Goal: Contribute content

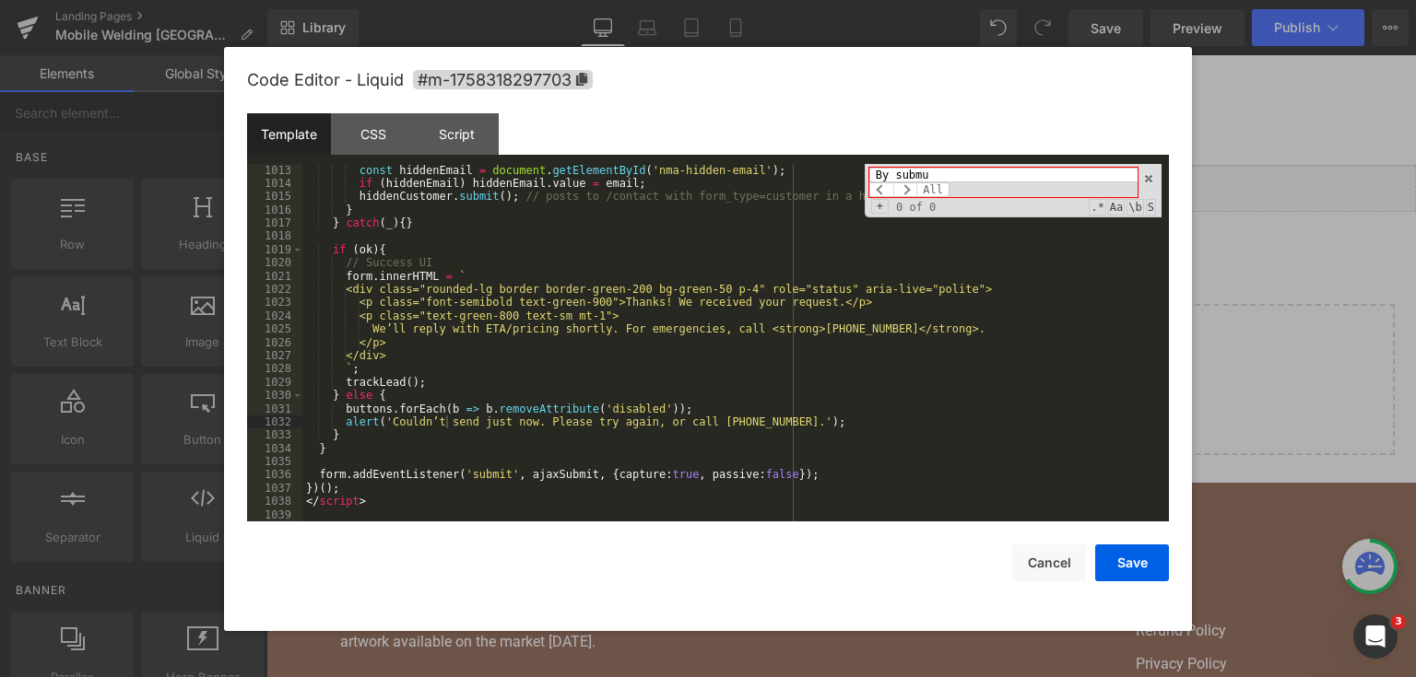
scroll to position [15144, 0]
click at [939, 179] on input "By submitting" at bounding box center [1003, 175] width 268 height 15
click at [940, 173] on input "By submitting" at bounding box center [1003, 175] width 268 height 15
click at [993, 165] on div "By submitting All Replace All + 0 of 0 .* Aa \b S" at bounding box center [1013, 190] width 297 height 53
click at [983, 173] on input "By submitting" at bounding box center [1003, 175] width 268 height 15
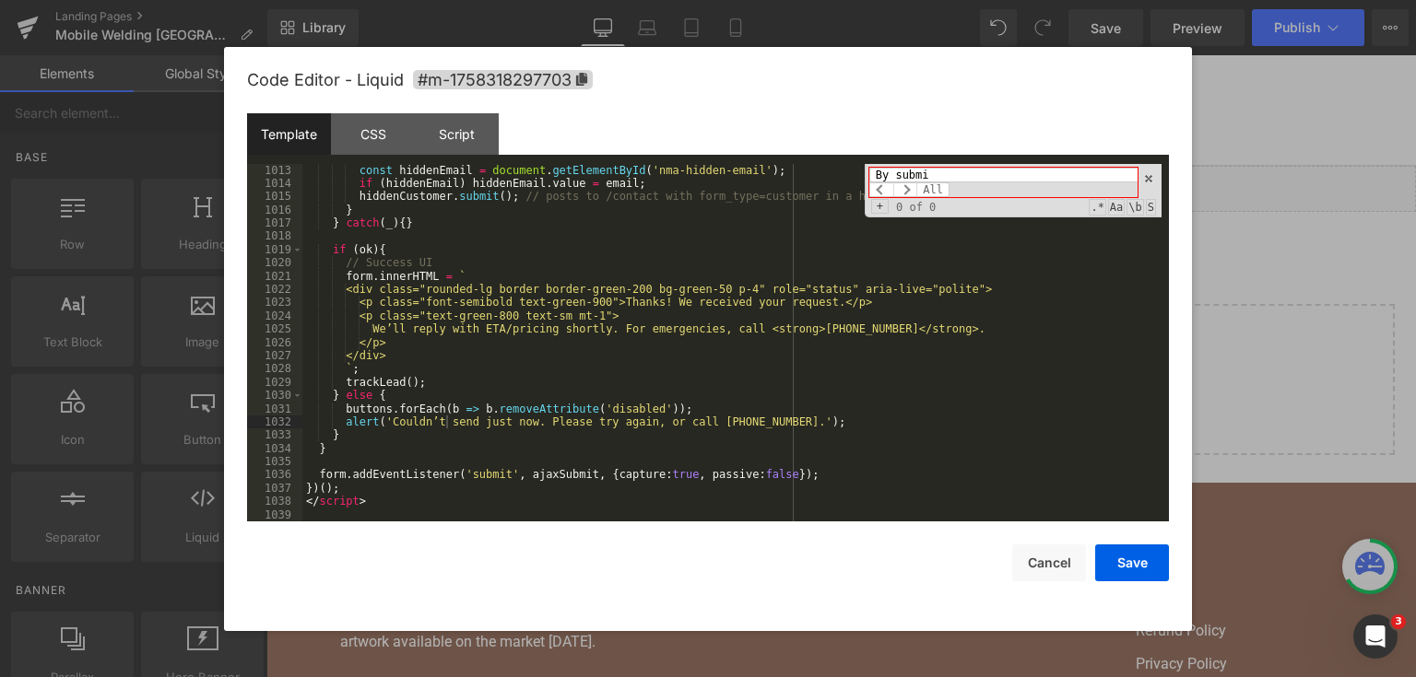
click at [983, 173] on input "By submi" at bounding box center [1003, 175] width 268 height 15
click at [944, 171] on input "By submit" at bounding box center [1003, 175] width 268 height 15
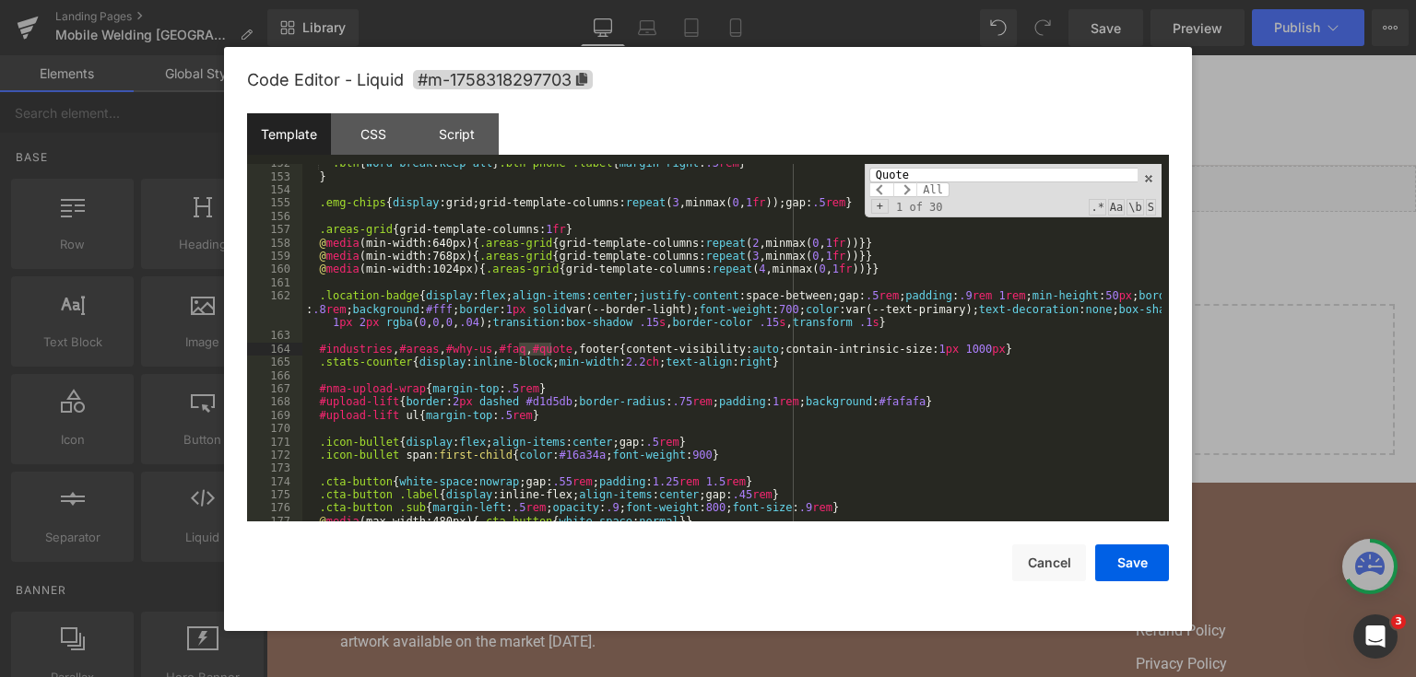
scroll to position [2621, 0]
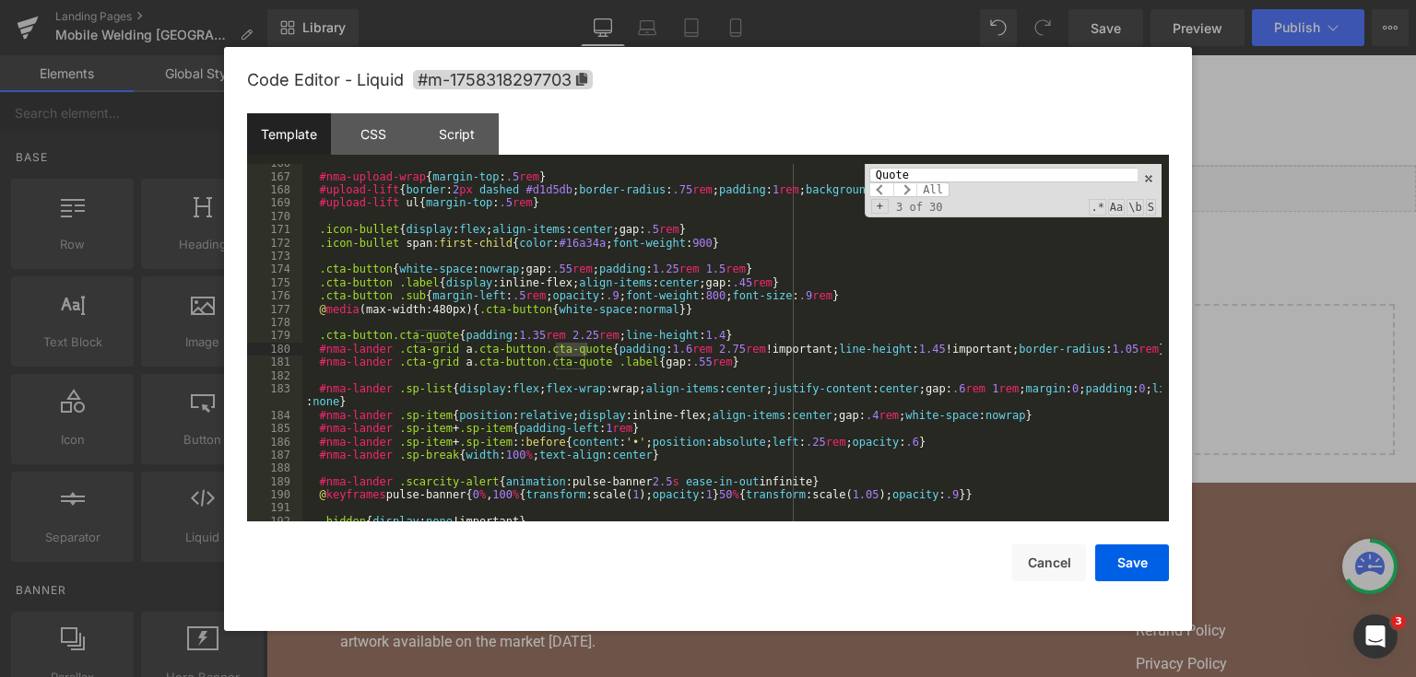
click at [944, 168] on input "Quote" at bounding box center [1003, 175] width 268 height 15
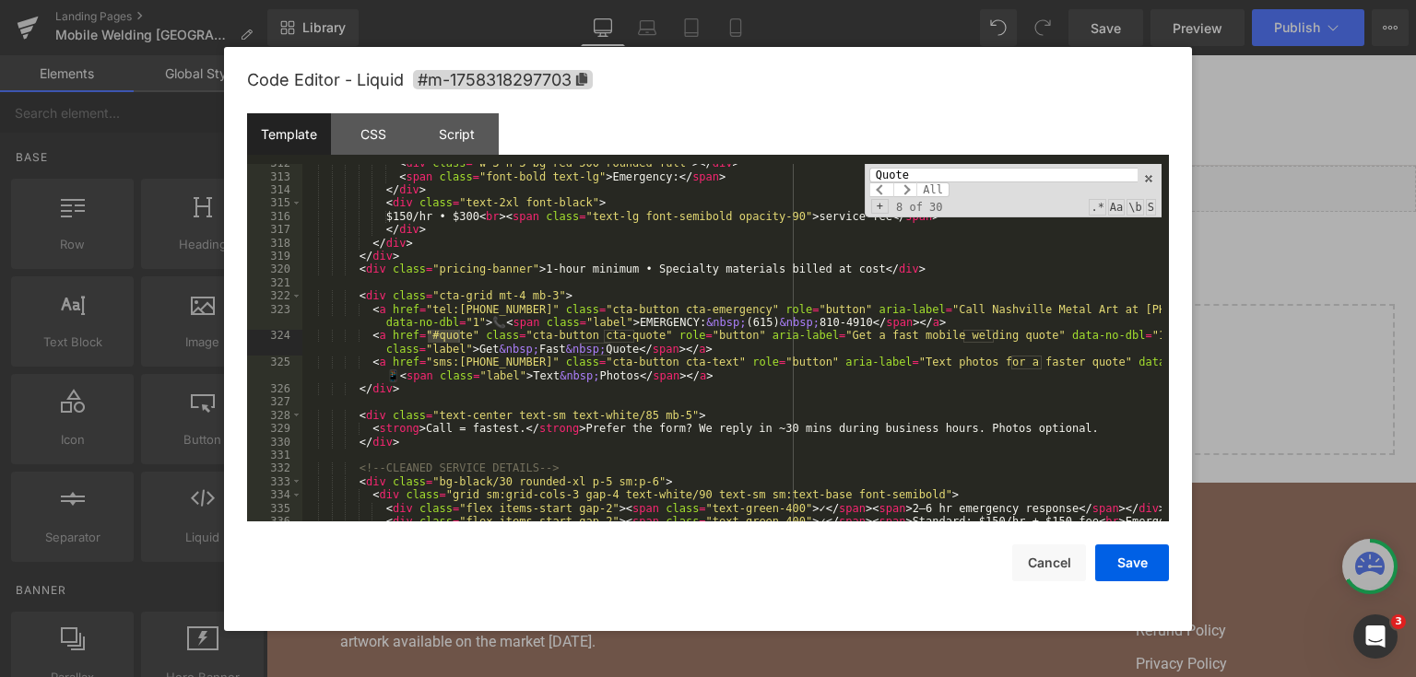
scroll to position [5222, 0]
click at [944, 168] on input "Quote" at bounding box center [1003, 175] width 268 height 15
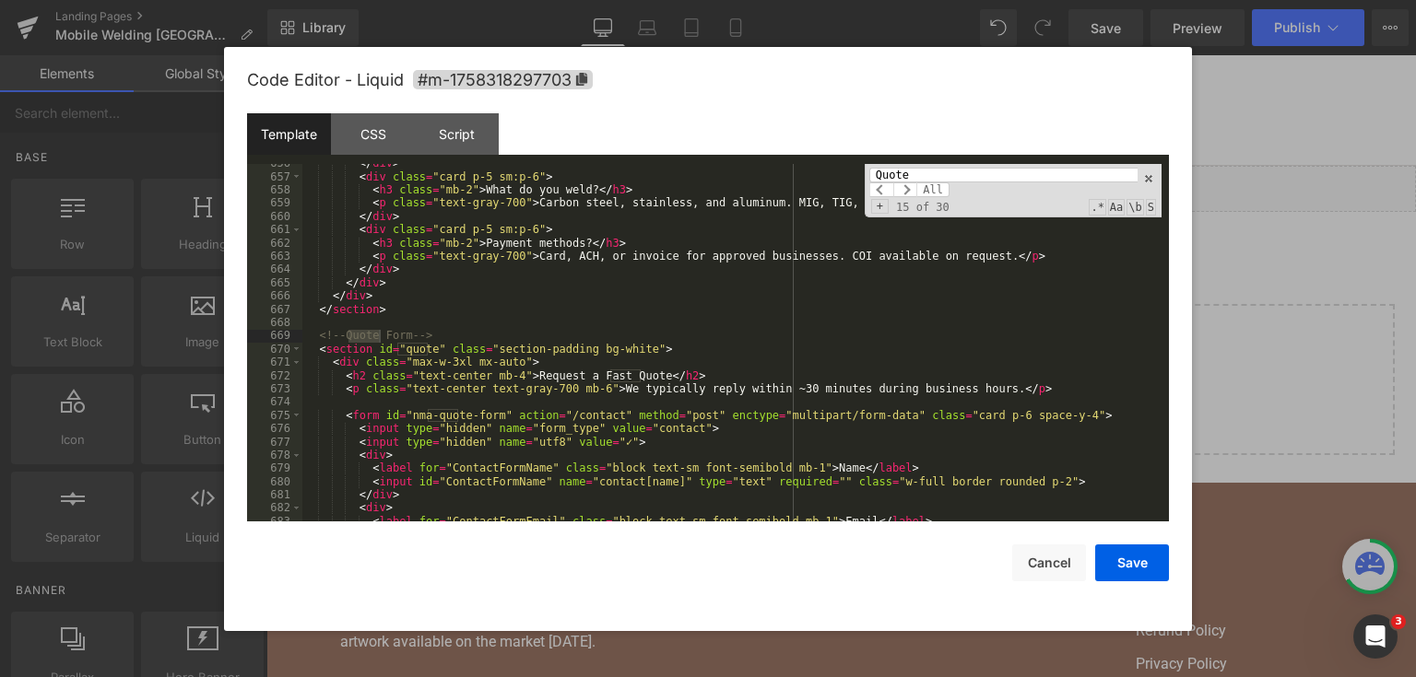
scroll to position [10320, 0]
type input "Quote"
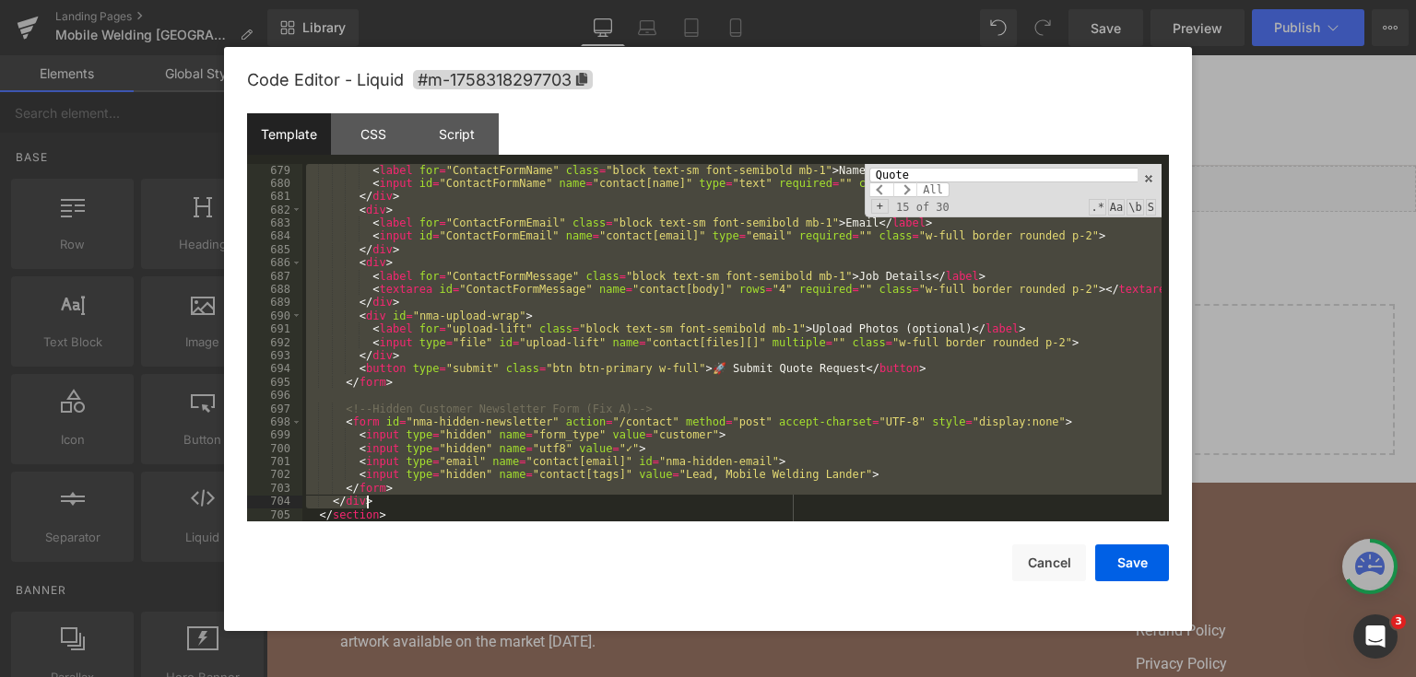
scroll to position [10751, 0]
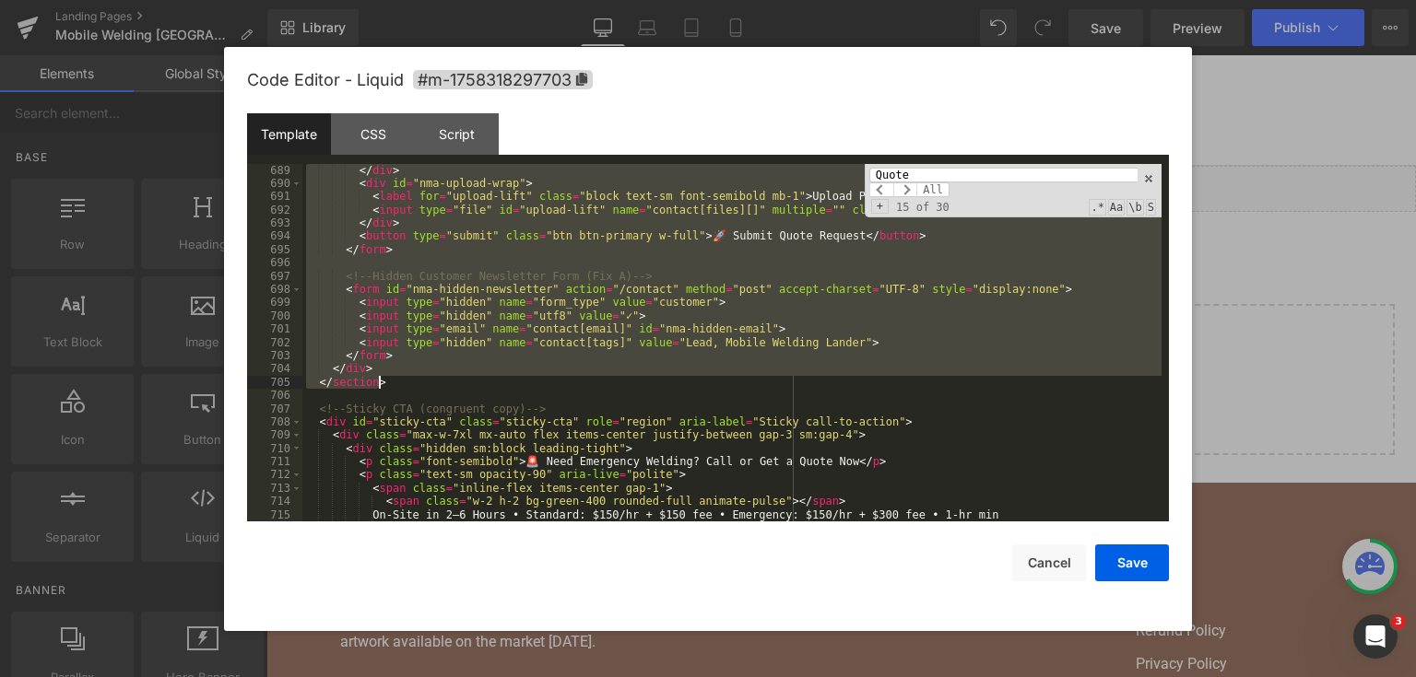
drag, startPoint x: 315, startPoint y: 337, endPoint x: 479, endPoint y: 383, distance: 170.4
click at [479, 383] on div "</ div > < div id = "nma-upload-wrap" > < label for = "upload-lift" class = "bl…" at bounding box center [731, 356] width 859 height 385
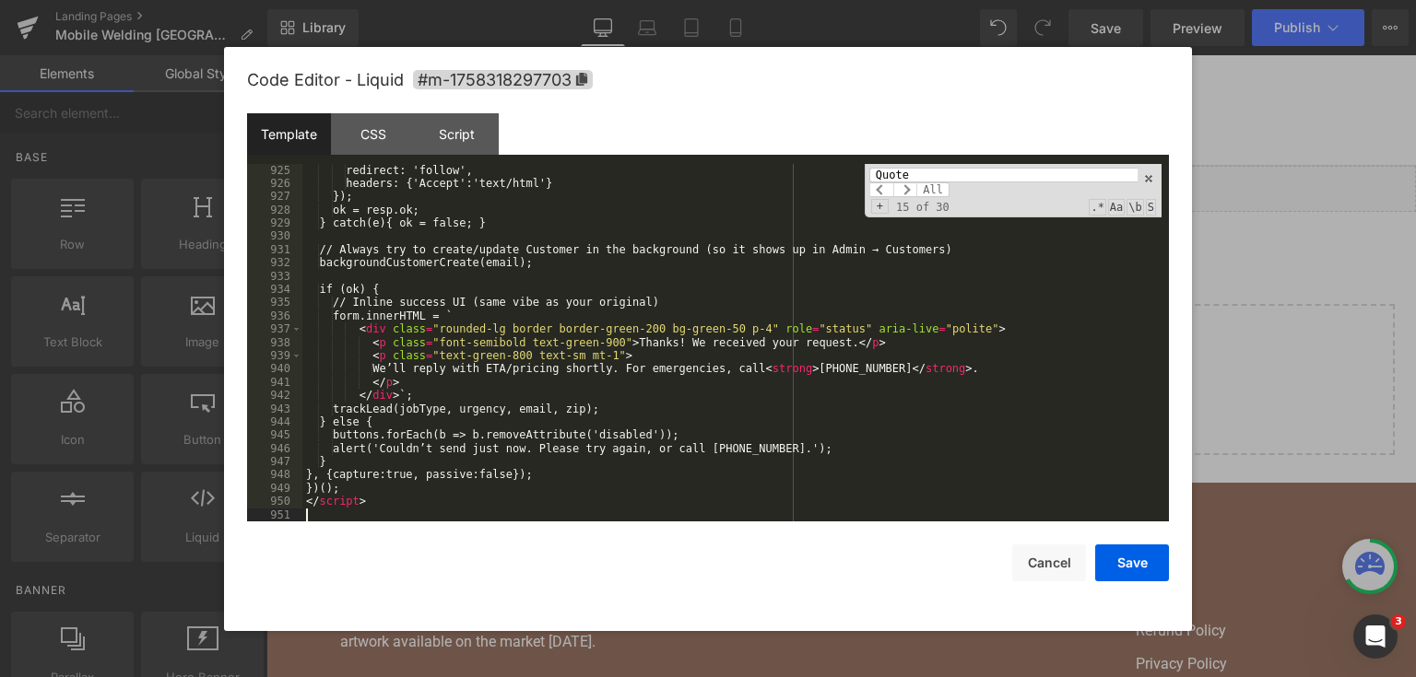
scroll to position [14082, 0]
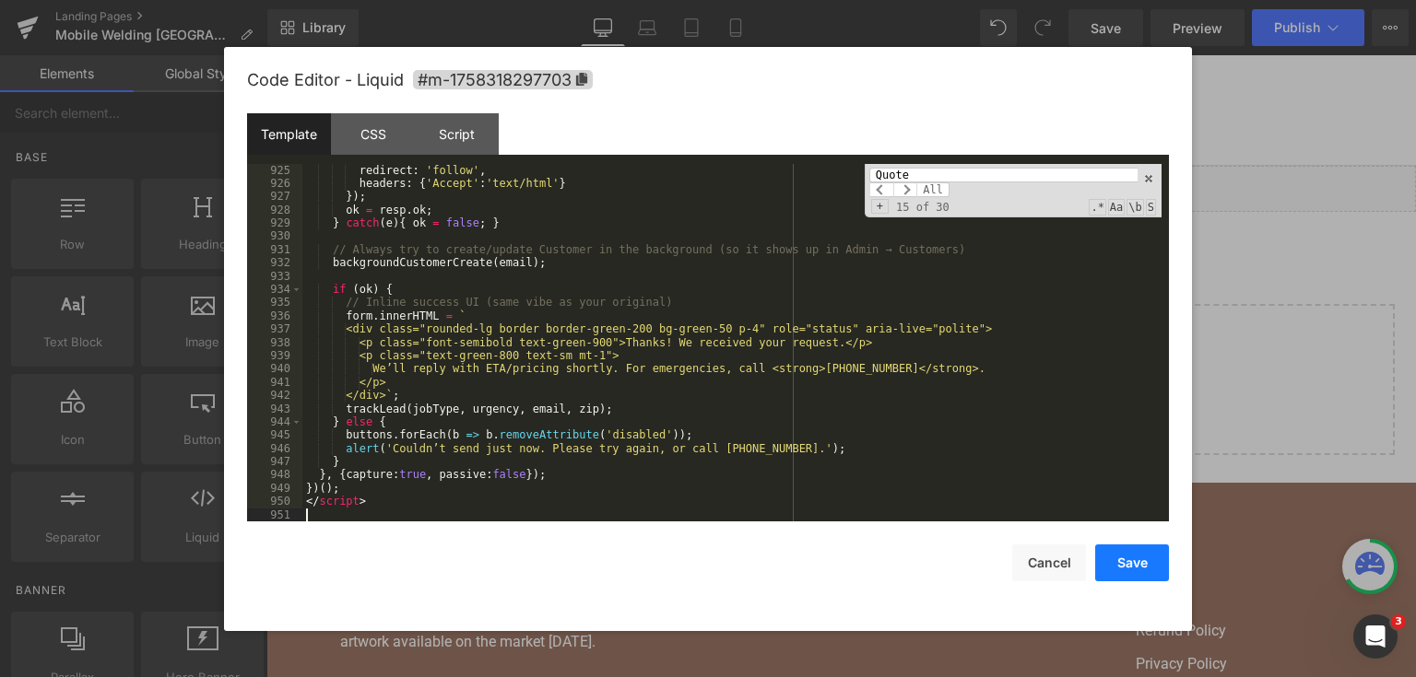
click at [1131, 579] on button "Save" at bounding box center [1132, 563] width 74 height 37
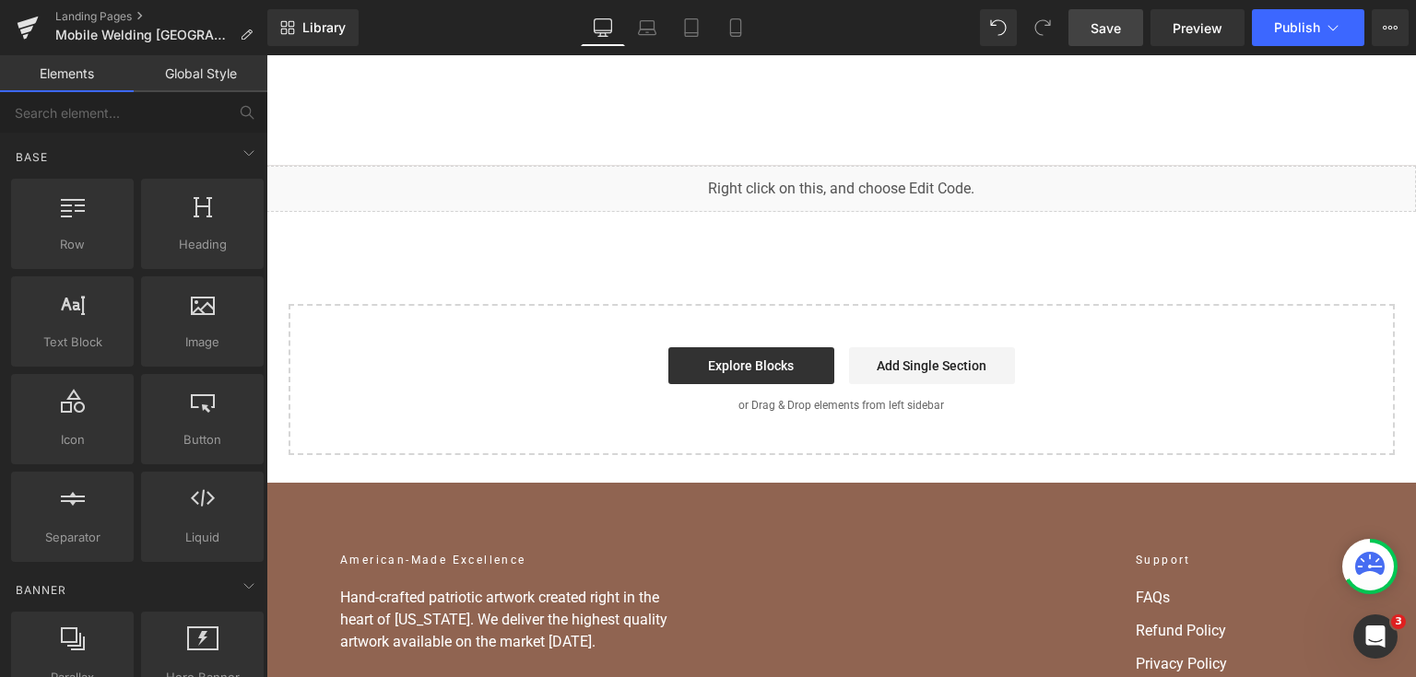
click at [1114, 31] on span "Save" at bounding box center [1105, 27] width 30 height 19
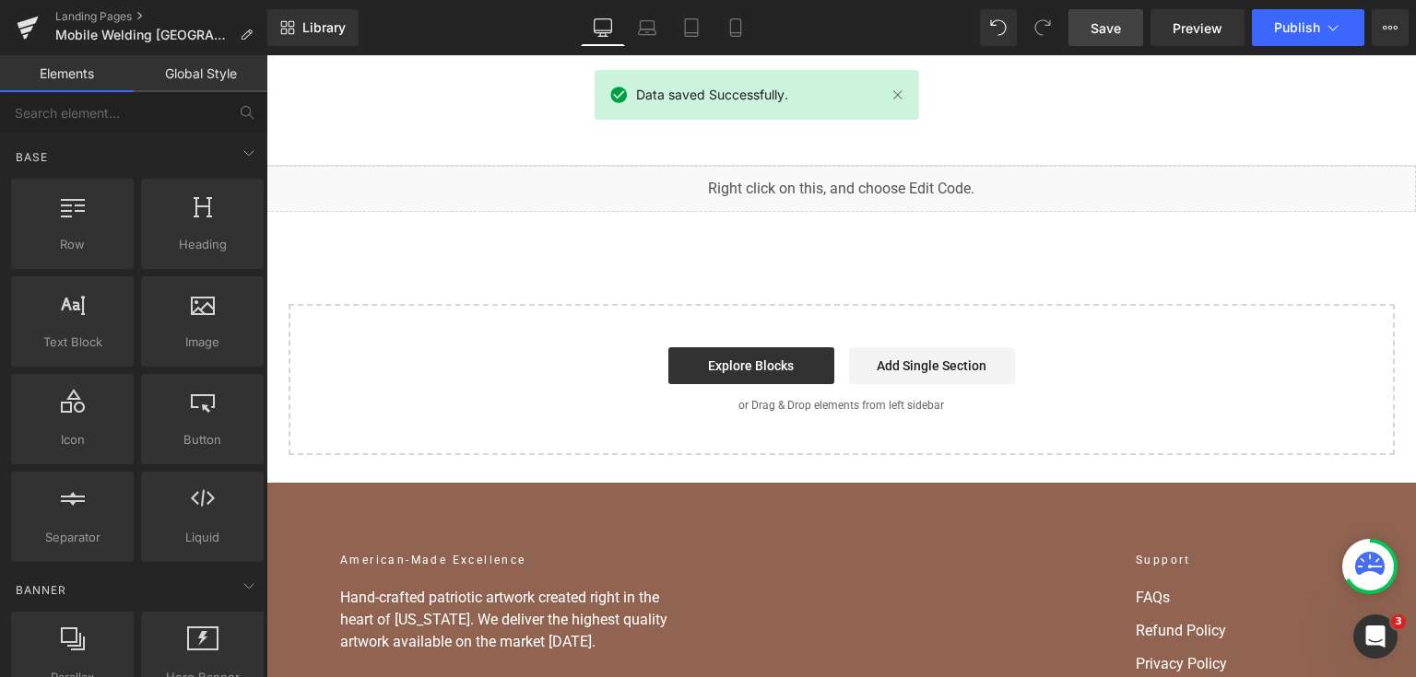
drag, startPoint x: 1468, startPoint y: 57, endPoint x: 1126, endPoint y: 96, distance: 344.1
click at [1126, 96] on link "Services" at bounding box center [1127, 94] width 58 height 13
click at [1300, 30] on span "Publish" at bounding box center [1297, 27] width 46 height 15
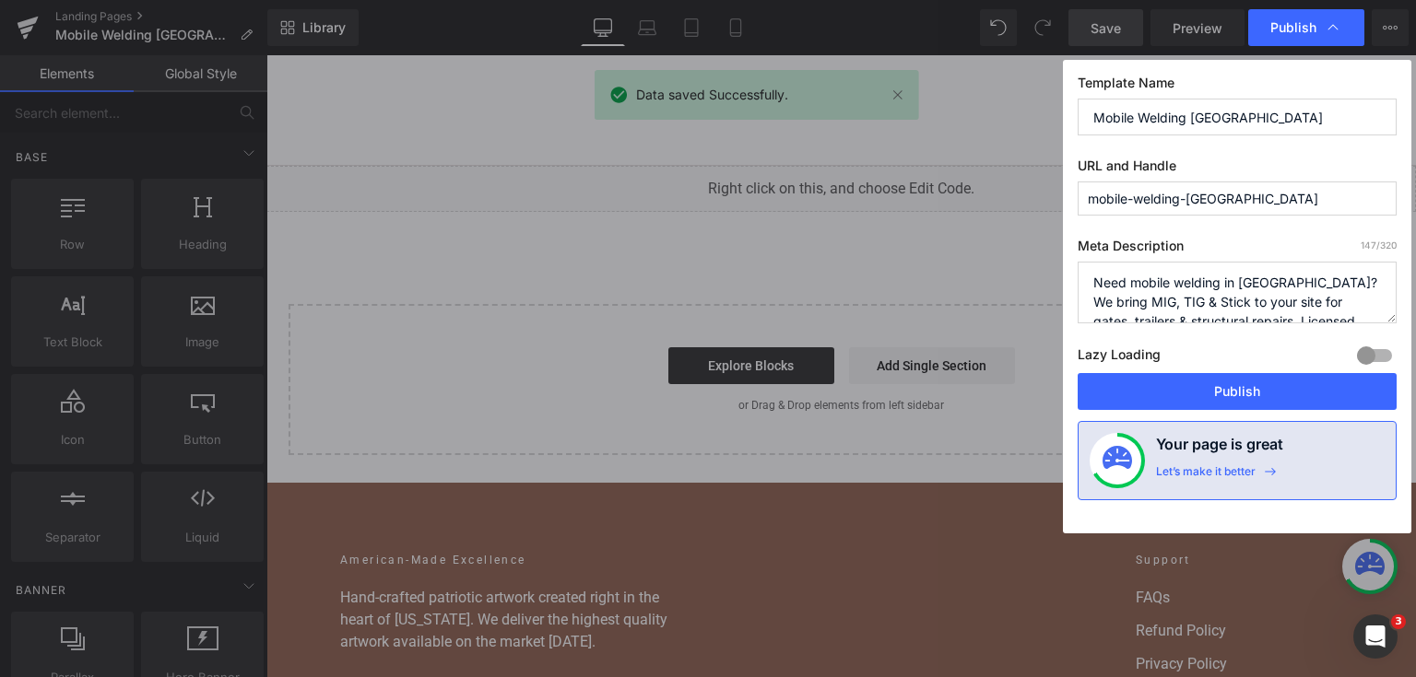
click at [1195, 384] on button "Publish" at bounding box center [1236, 391] width 319 height 37
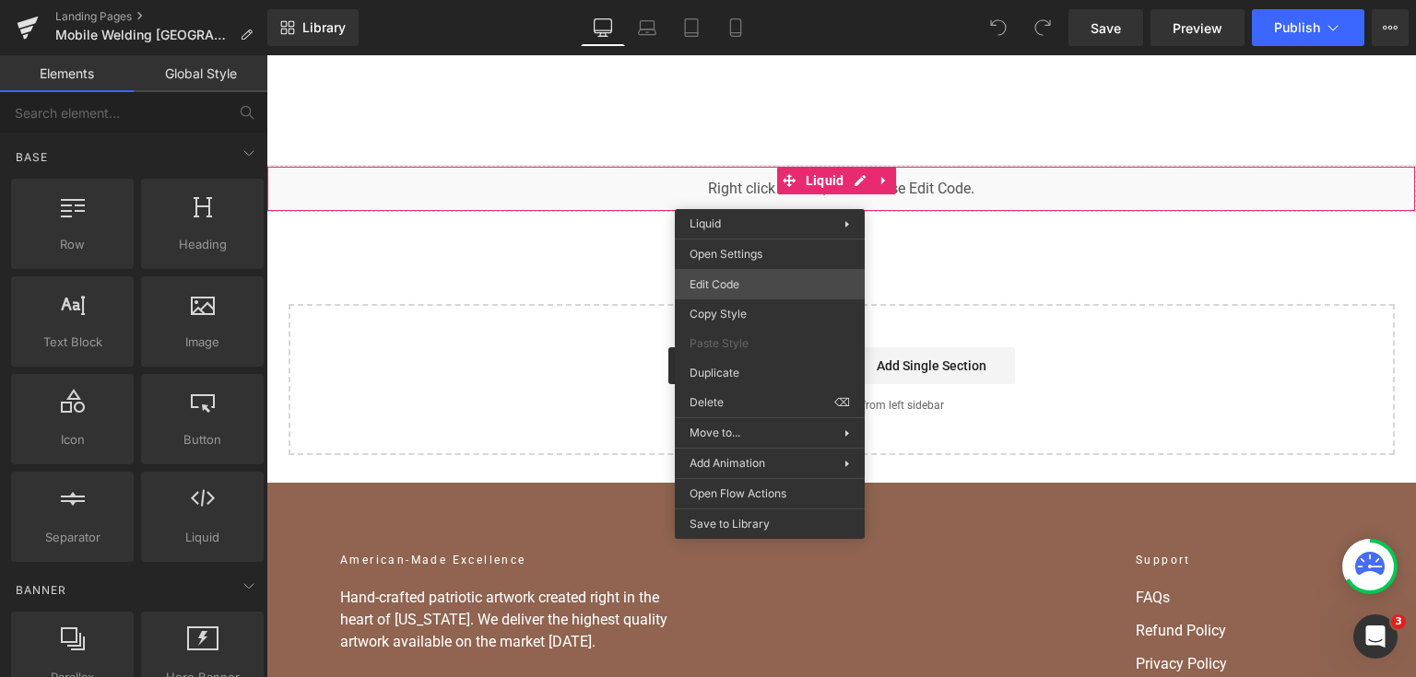
click at [759, 0] on div "You are previewing how the will restyle your page. You can not edit Elements in…" at bounding box center [708, 0] width 1416 height 0
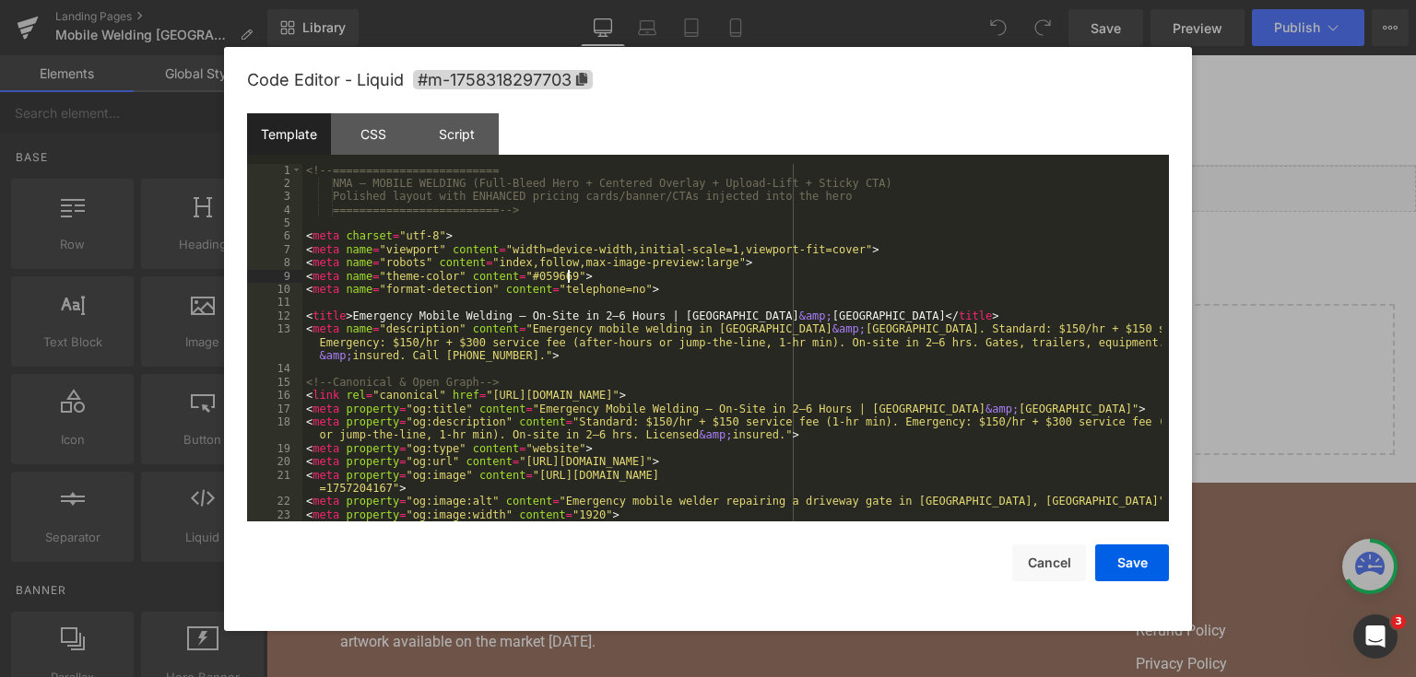
click at [759, 282] on div "<!-- ========================= NMA — MOBILE WELDING (Full-Bleed Hero + Centered…" at bounding box center [731, 356] width 859 height 385
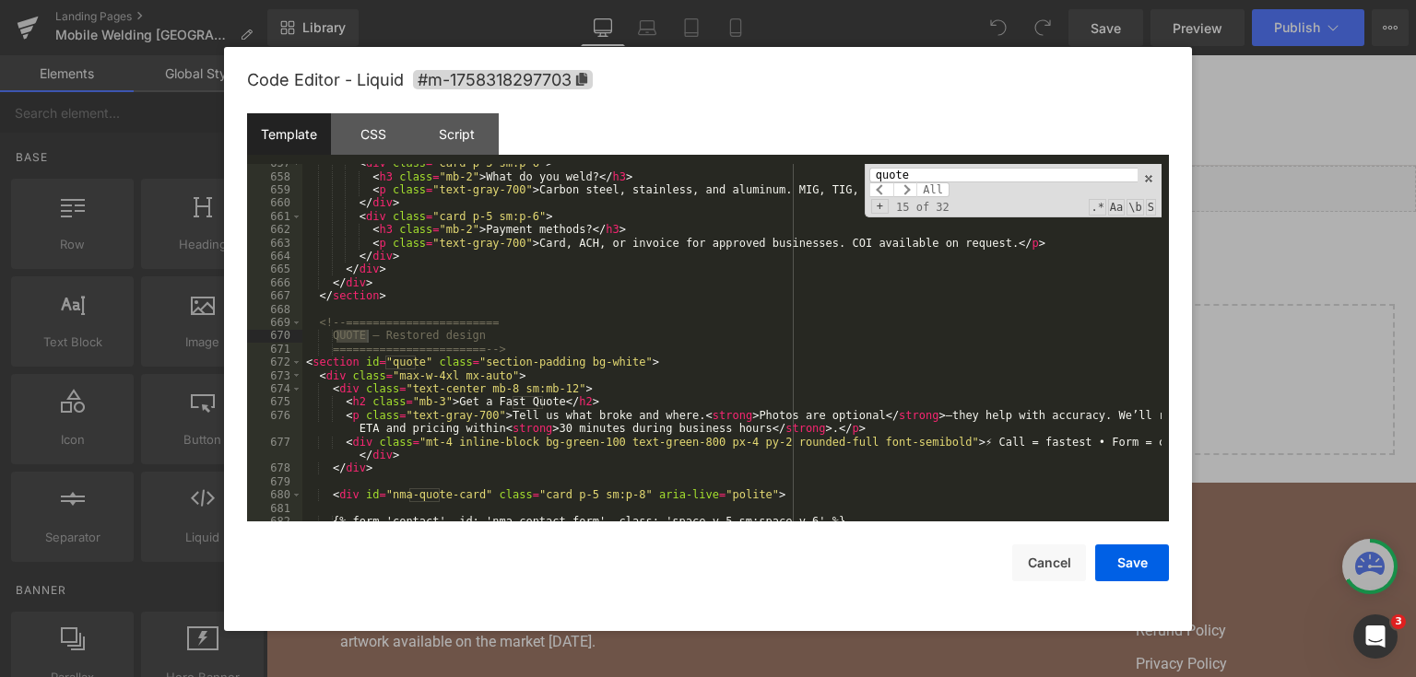
scroll to position [10332, 0]
type input "quote"
click at [1257, 199] on div at bounding box center [708, 338] width 1416 height 677
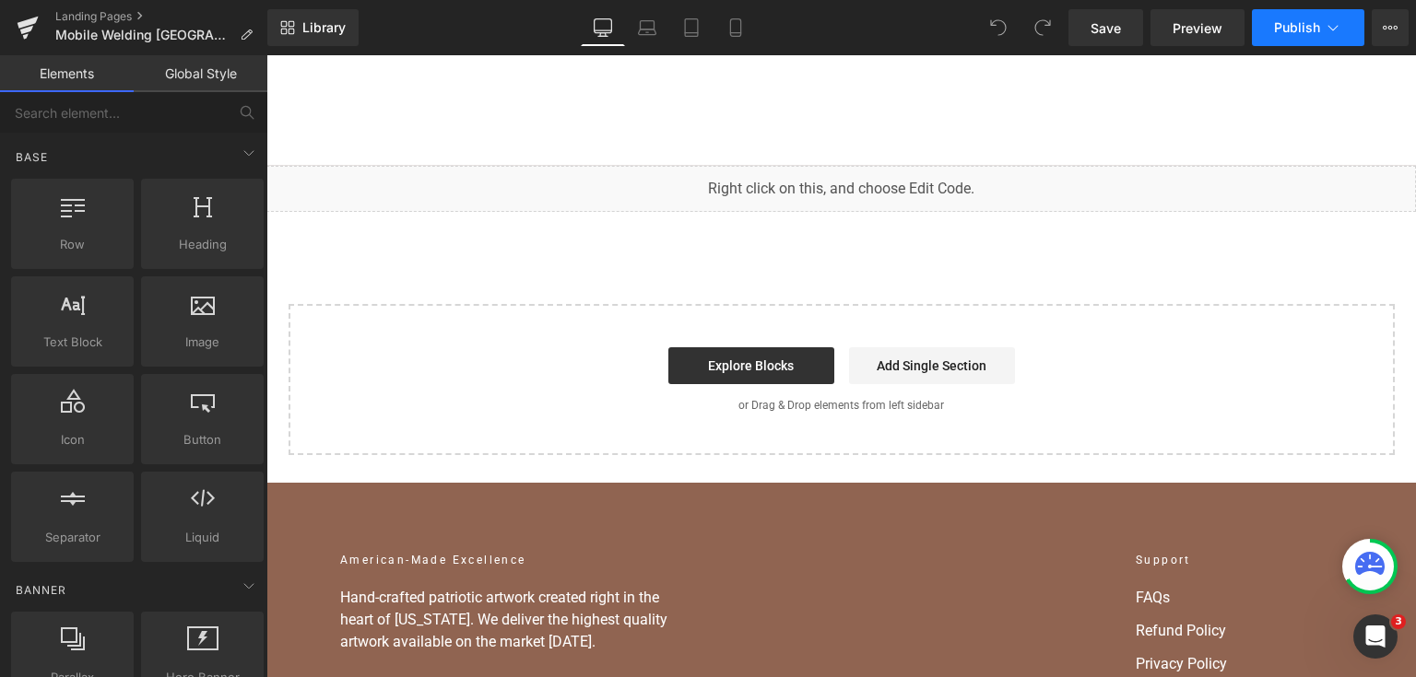
click at [1279, 28] on span "Publish" at bounding box center [1297, 27] width 46 height 15
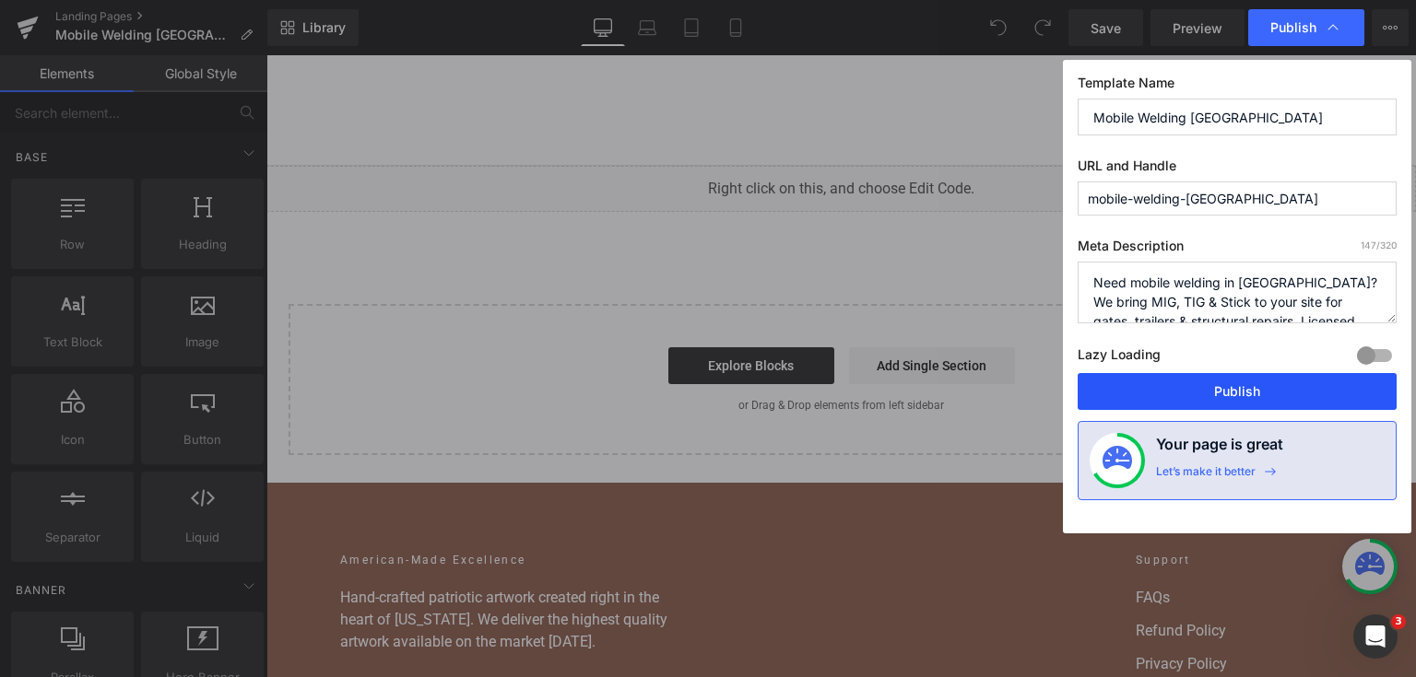
click at [1188, 385] on button "Publish" at bounding box center [1236, 391] width 319 height 37
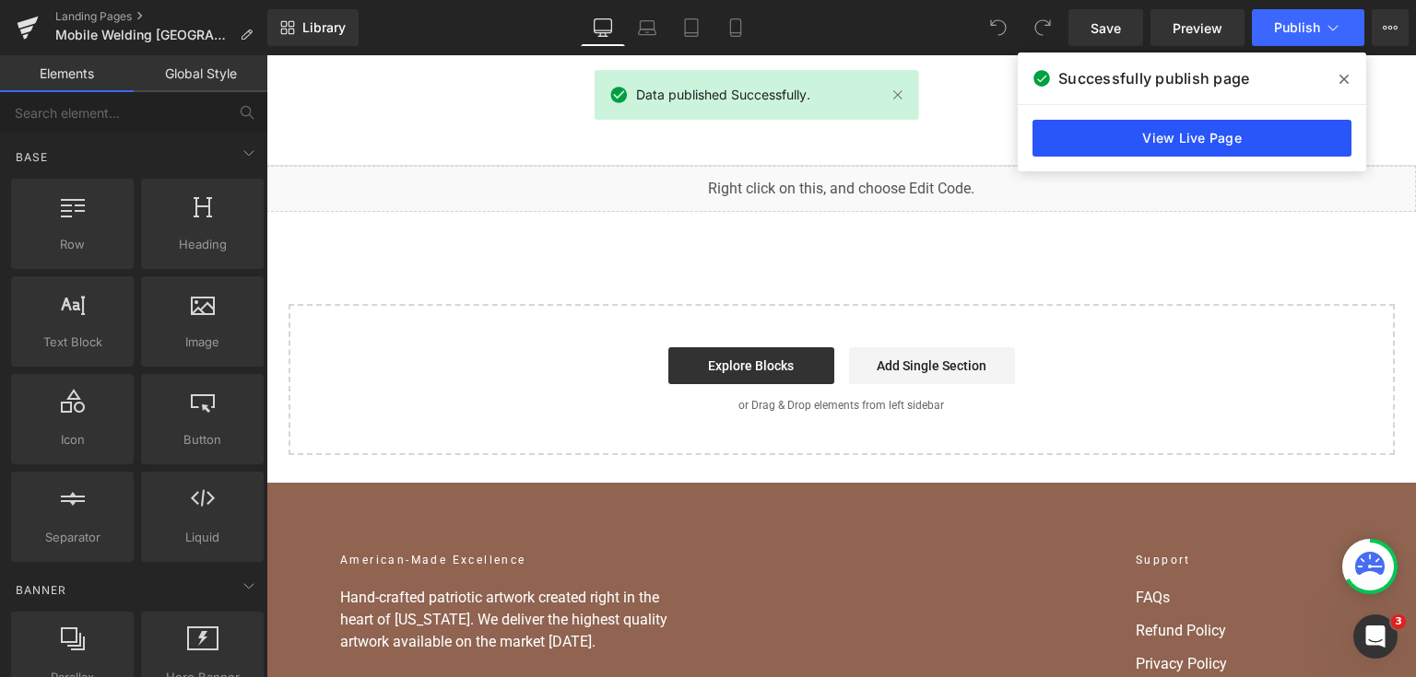
click at [1190, 138] on link "View Live Page" at bounding box center [1191, 138] width 319 height 37
